Goal: Task Accomplishment & Management: Manage account settings

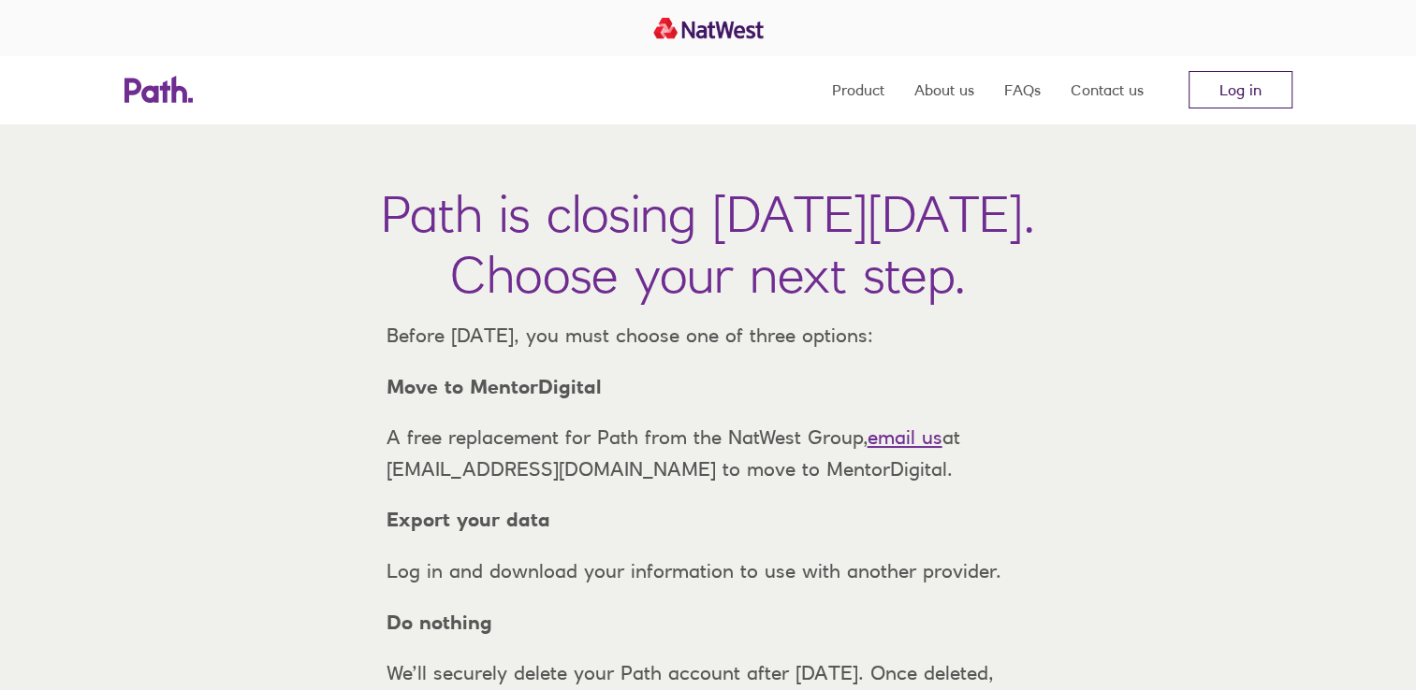
click at [1226, 96] on link "Log in" at bounding box center [1240, 89] width 104 height 37
click at [1223, 90] on link "Log in" at bounding box center [1240, 89] width 104 height 37
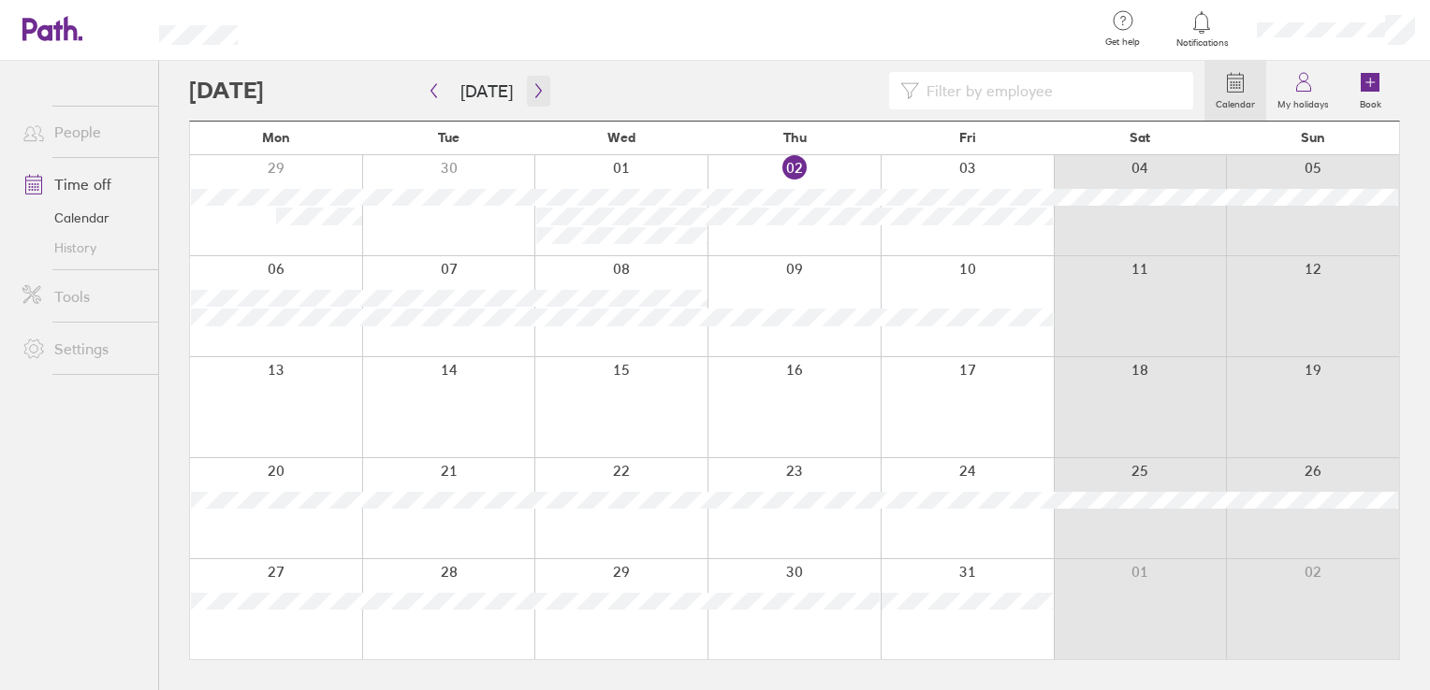
click at [531, 92] on icon "button" at bounding box center [538, 90] width 14 height 15
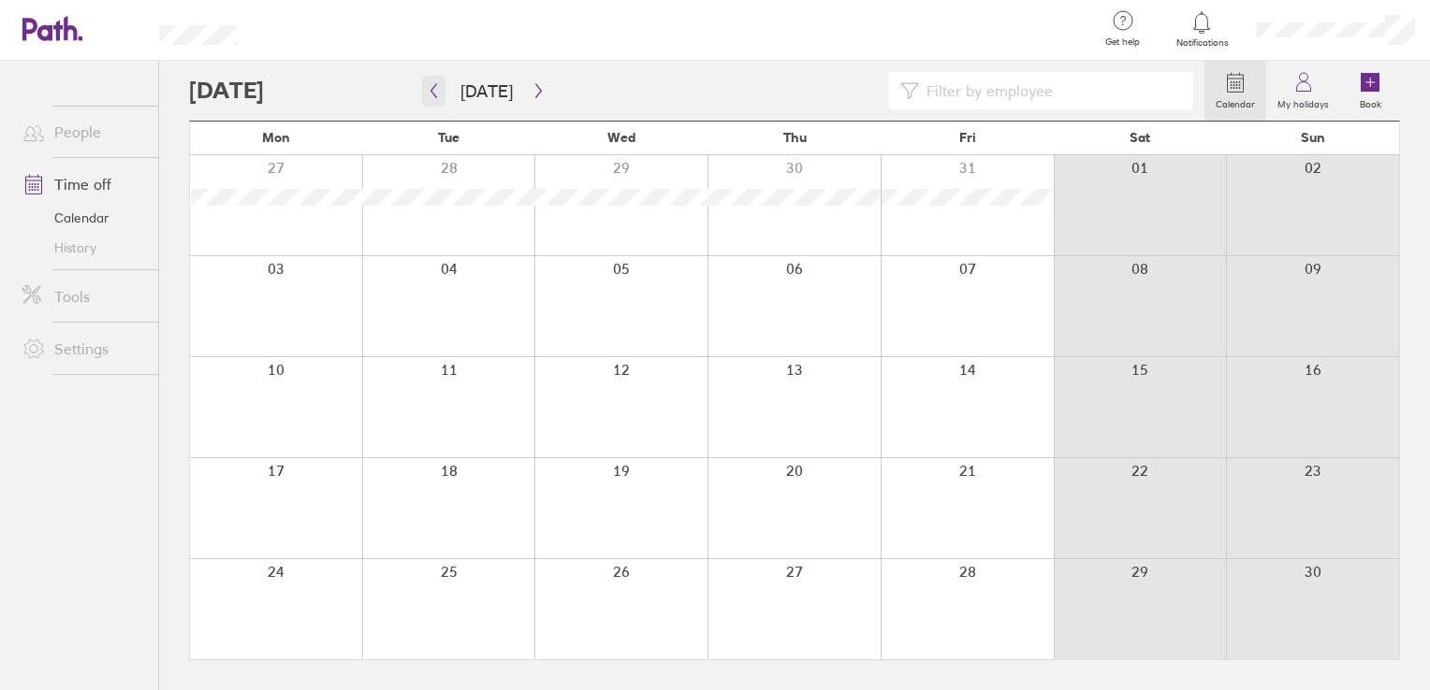
click at [434, 86] on icon "button" at bounding box center [434, 91] width 6 height 14
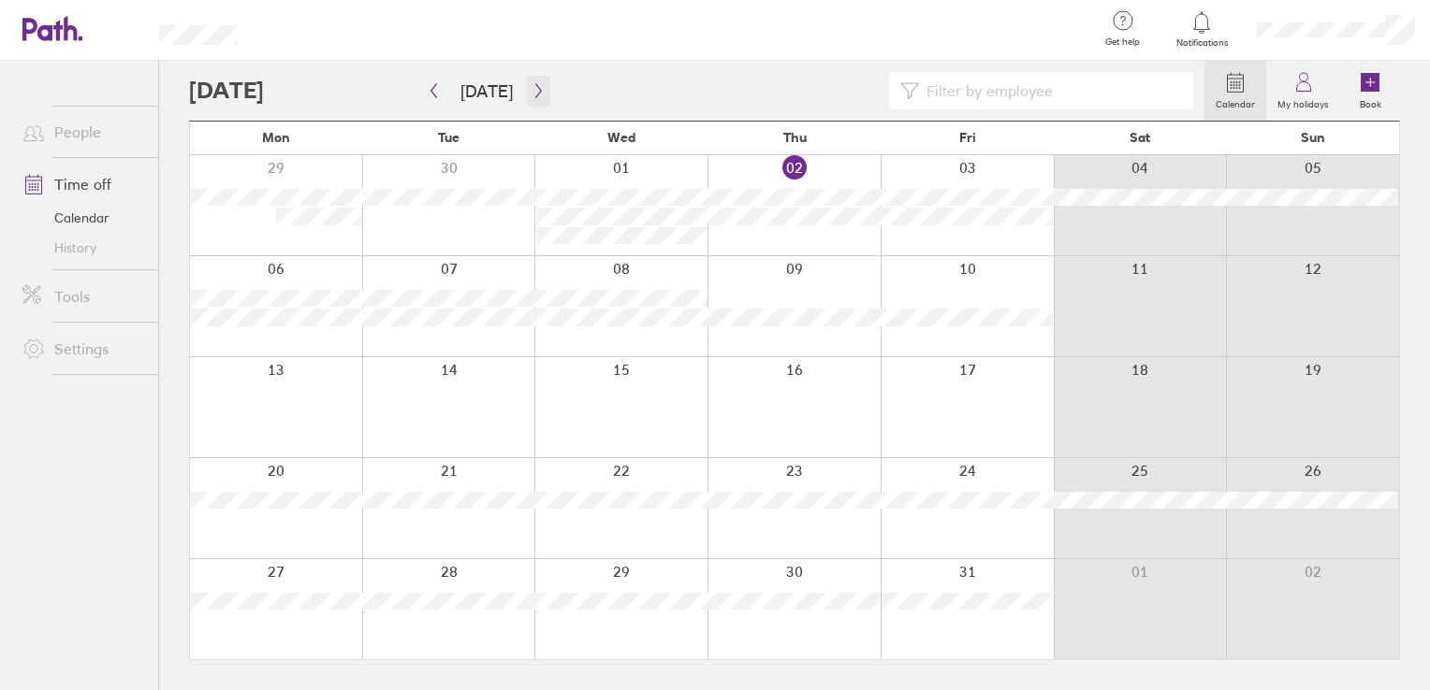
click at [531, 83] on icon "button" at bounding box center [538, 90] width 14 height 15
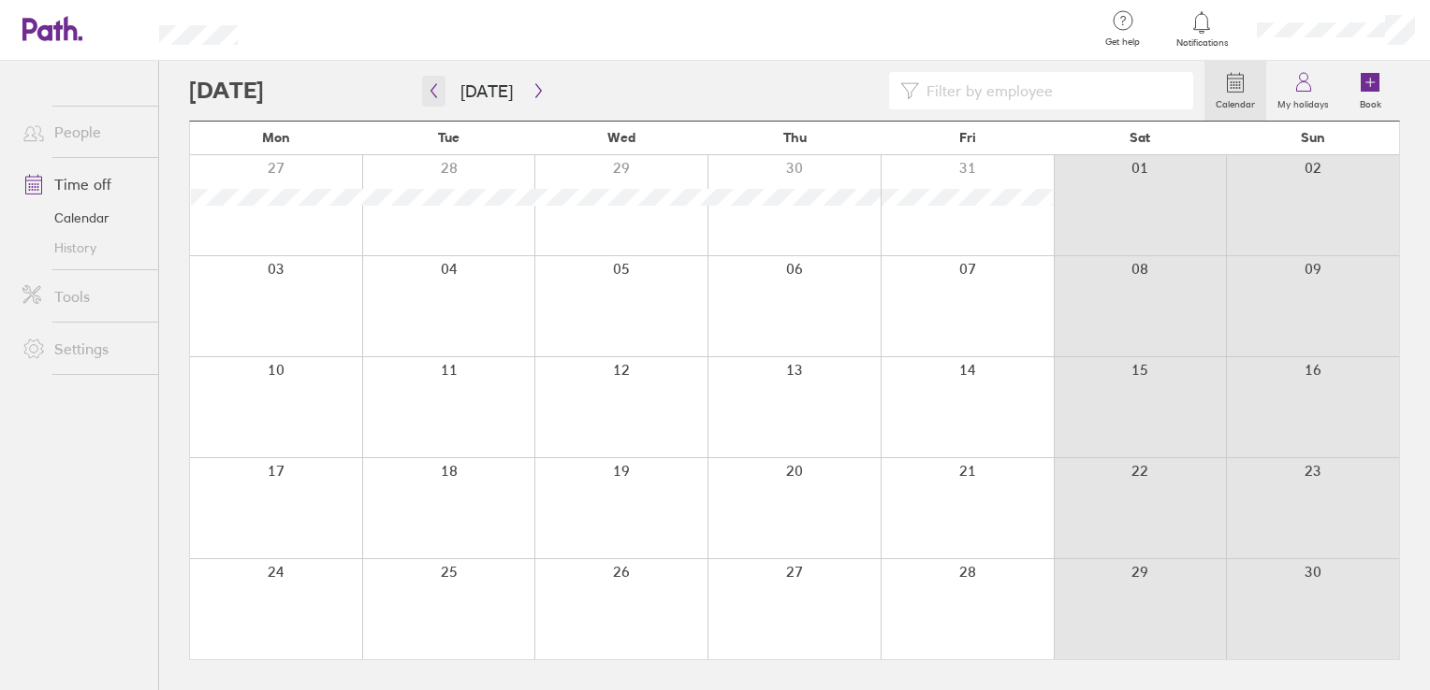
click at [434, 90] on icon "button" at bounding box center [434, 90] width 14 height 15
